Goal: Find specific page/section: Find specific page/section

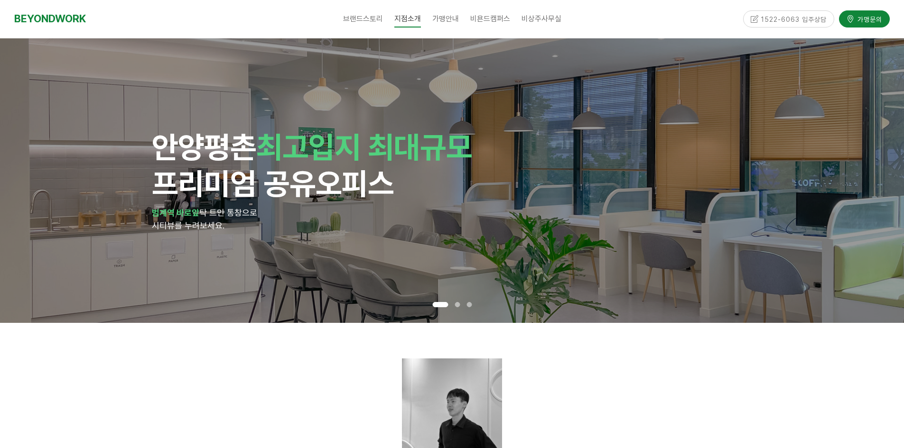
drag, startPoint x: 231, startPoint y: 362, endPoint x: 194, endPoint y: 346, distance: 40.6
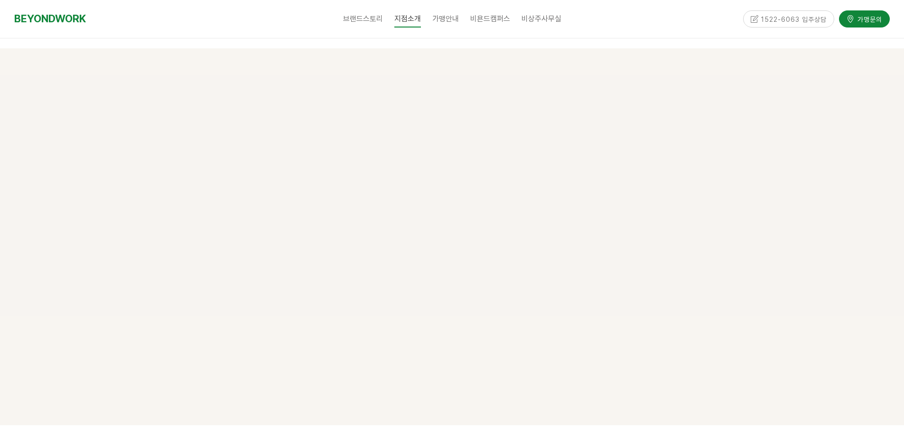
click at [192, 346] on div "평촌점 소식 62 글쓰기 검색 <BEYONDWORK News ! > 평촌점 8월 넷째 주" at bounding box center [452, 237] width 593 height 306
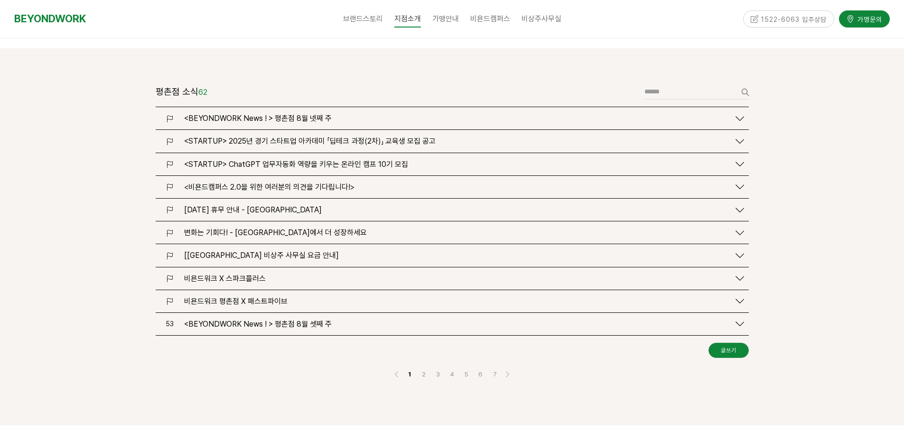
drag, startPoint x: 83, startPoint y: 159, endPoint x: 47, endPoint y: 145, distance: 38.3
drag, startPoint x: 47, startPoint y: 145, endPoint x: 8, endPoint y: 145, distance: 39.4
click at [46, 145] on div at bounding box center [452, 236] width 904 height 377
click at [96, 234] on div at bounding box center [452, 236] width 904 height 377
drag, startPoint x: 42, startPoint y: 166, endPoint x: 109, endPoint y: 237, distance: 98.3
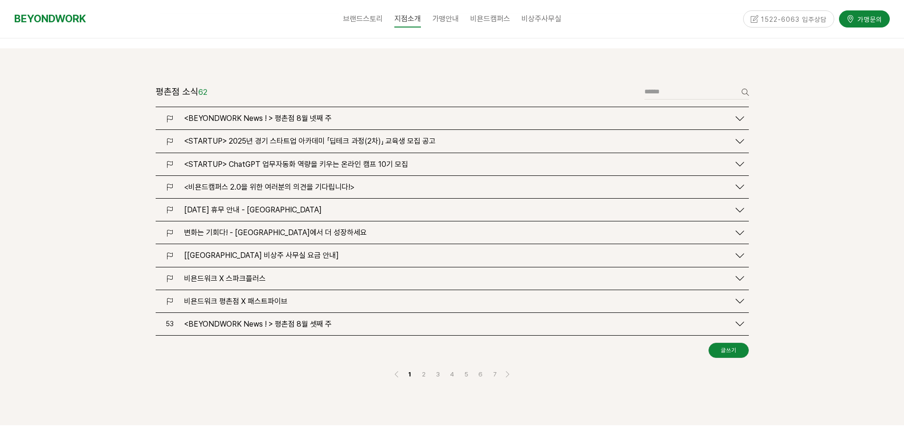
click at [109, 237] on div at bounding box center [452, 236] width 904 height 377
drag, startPoint x: 63, startPoint y: 189, endPoint x: 103, endPoint y: 214, distance: 47.9
click at [103, 214] on div at bounding box center [452, 236] width 904 height 377
drag, startPoint x: 62, startPoint y: 156, endPoint x: 88, endPoint y: 194, distance: 46.4
click at [88, 194] on div at bounding box center [452, 236] width 904 height 377
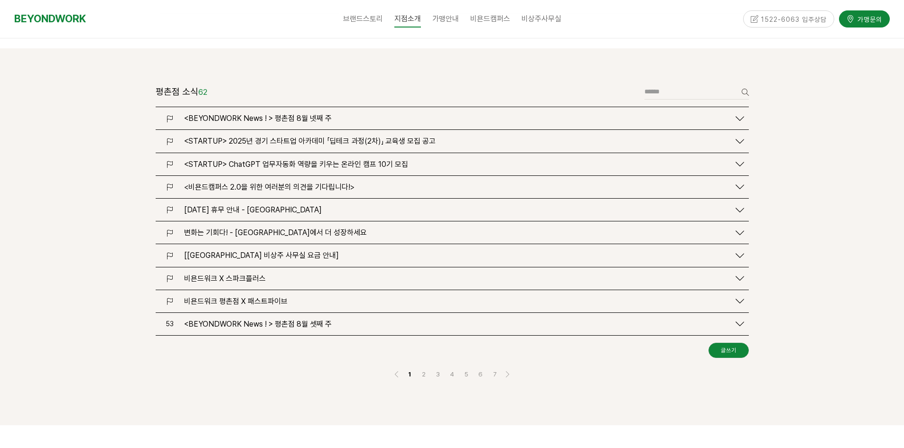
drag, startPoint x: 47, startPoint y: 172, endPoint x: 103, endPoint y: 204, distance: 64.2
click at [103, 204] on div at bounding box center [452, 236] width 904 height 377
drag, startPoint x: 71, startPoint y: 168, endPoint x: 88, endPoint y: 184, distance: 22.5
click at [88, 184] on div at bounding box center [452, 236] width 904 height 377
click at [83, 173] on div at bounding box center [452, 236] width 904 height 377
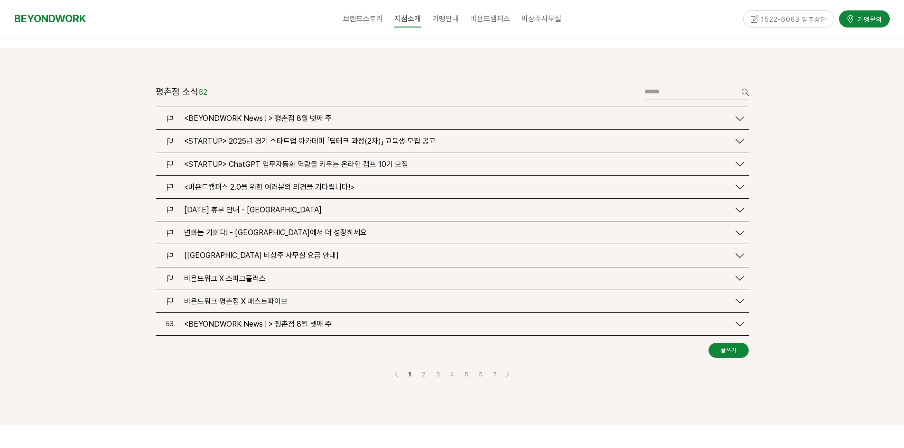
drag, startPoint x: 56, startPoint y: 183, endPoint x: 115, endPoint y: 213, distance: 65.8
click at [115, 213] on div at bounding box center [452, 236] width 904 height 377
drag, startPoint x: 115, startPoint y: 213, endPoint x: 105, endPoint y: 203, distance: 14.1
click at [102, 199] on div at bounding box center [452, 236] width 904 height 377
click at [98, 192] on div at bounding box center [452, 236] width 904 height 377
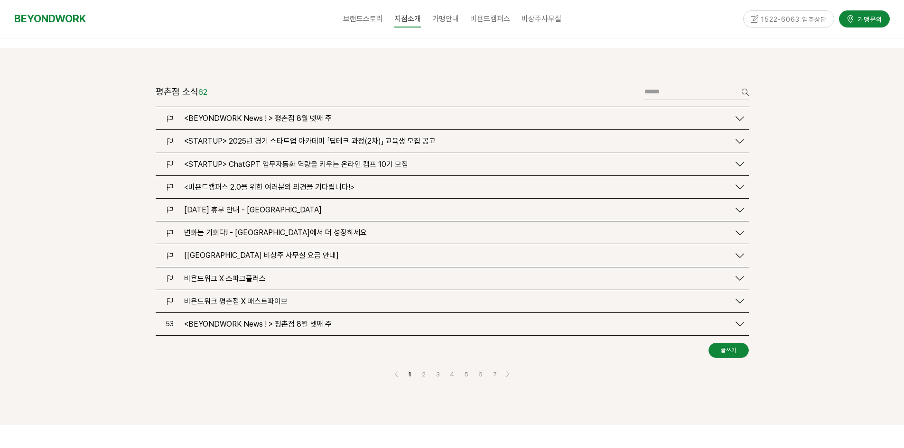
click at [92, 183] on div at bounding box center [452, 236] width 904 height 377
click at [75, 157] on div at bounding box center [452, 236] width 904 height 377
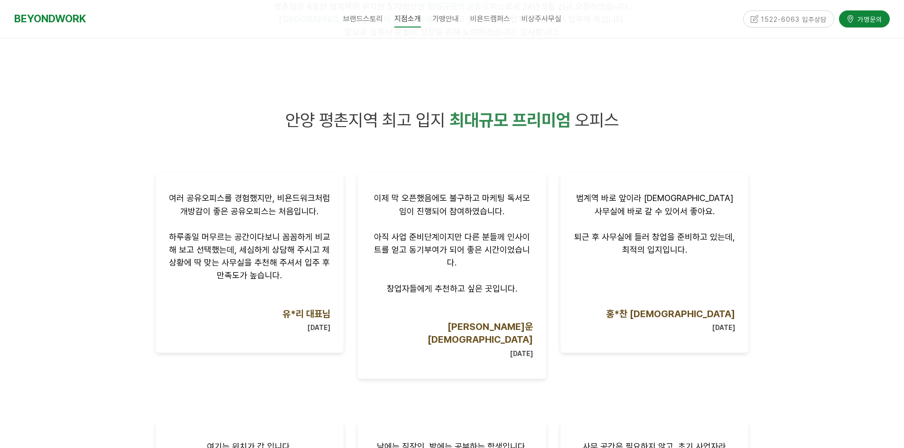
scroll to position [514, 0]
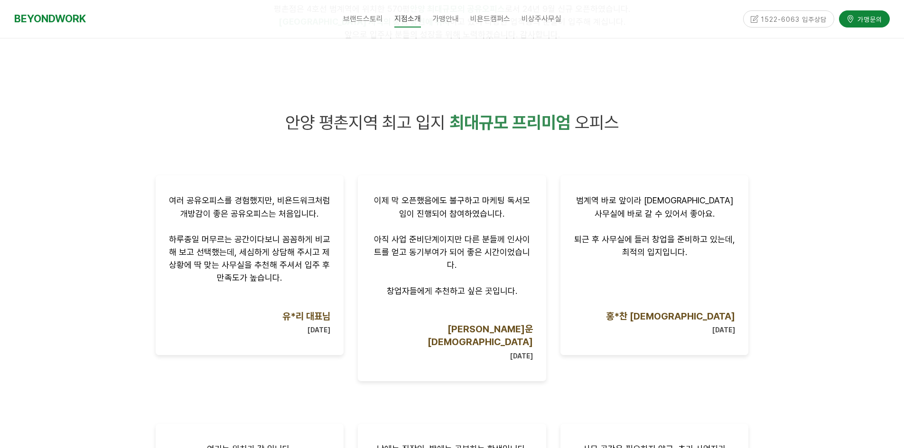
click at [69, 178] on div at bounding box center [452, 371] width 904 height 588
click at [115, 247] on div at bounding box center [452, 371] width 904 height 588
drag, startPoint x: 115, startPoint y: 247, endPoint x: 100, endPoint y: 240, distance: 17.0
click at [100, 240] on div at bounding box center [452, 371] width 904 height 588
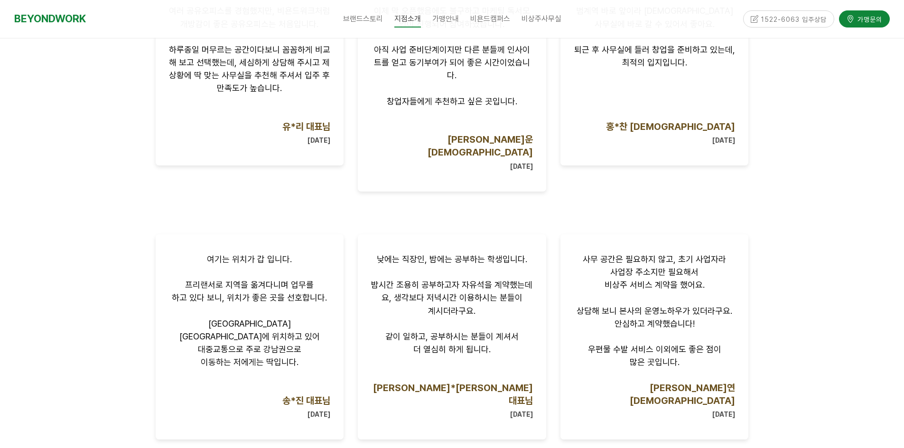
scroll to position [1036, 0]
